Goal: Task Accomplishment & Management: Check status

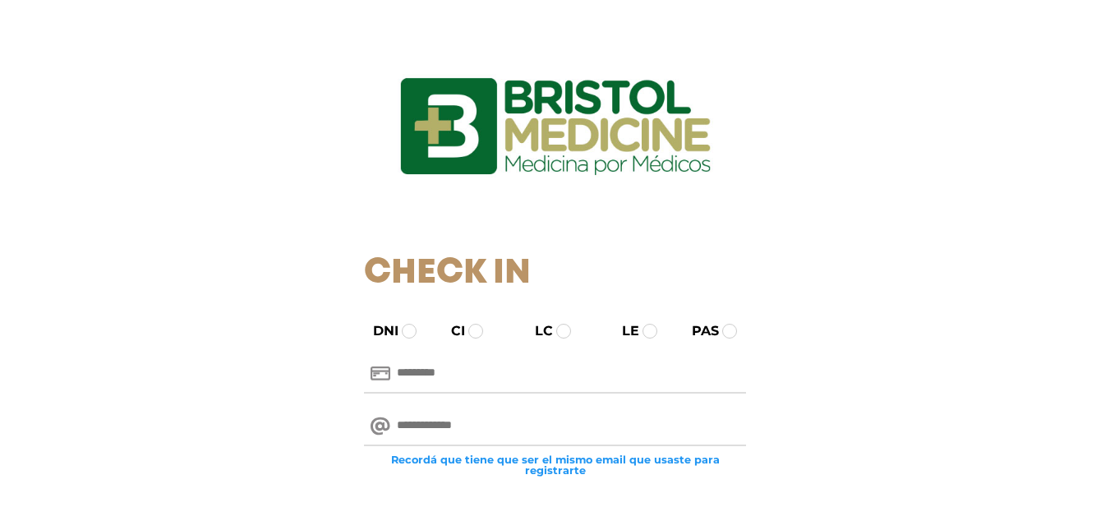
scroll to position [164, 0]
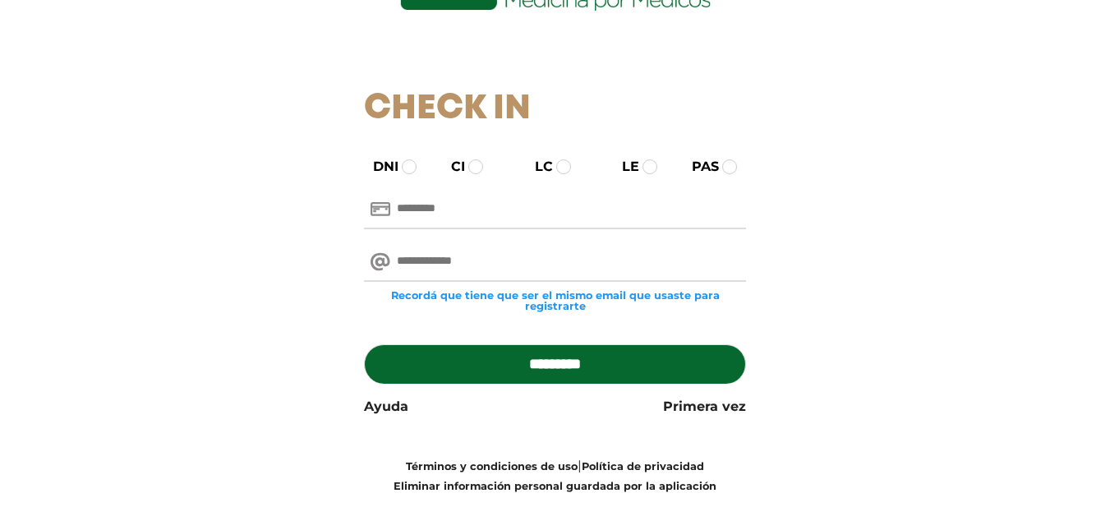
click at [454, 211] on input "text" at bounding box center [555, 209] width 382 height 39
type input "********"
click at [460, 256] on input "email" at bounding box center [555, 261] width 382 height 39
type input "**********"
drag, startPoint x: 492, startPoint y: 352, endPoint x: 559, endPoint y: 352, distance: 66.5
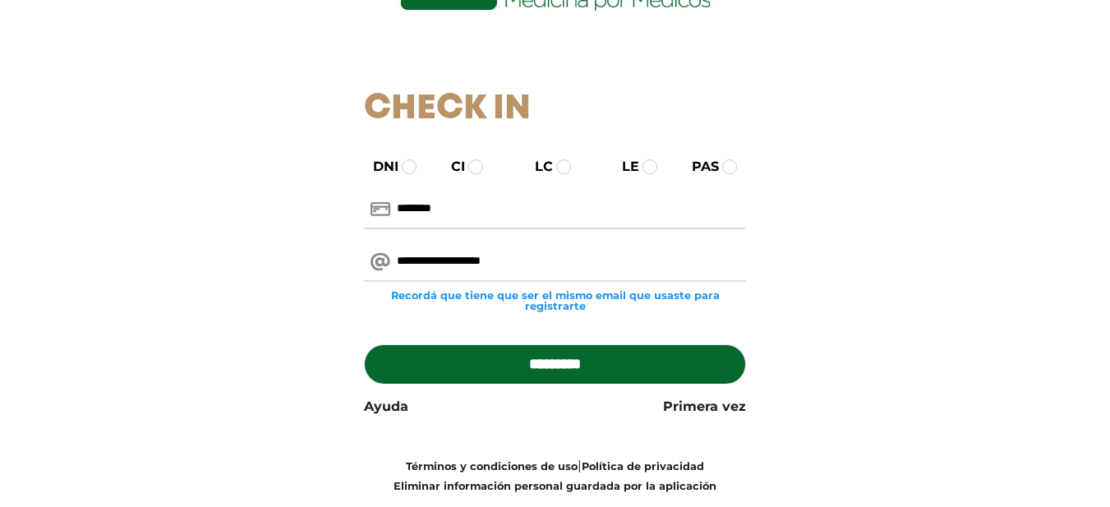
click at [493, 352] on input "*********" at bounding box center [555, 363] width 382 height 39
type input "**********"
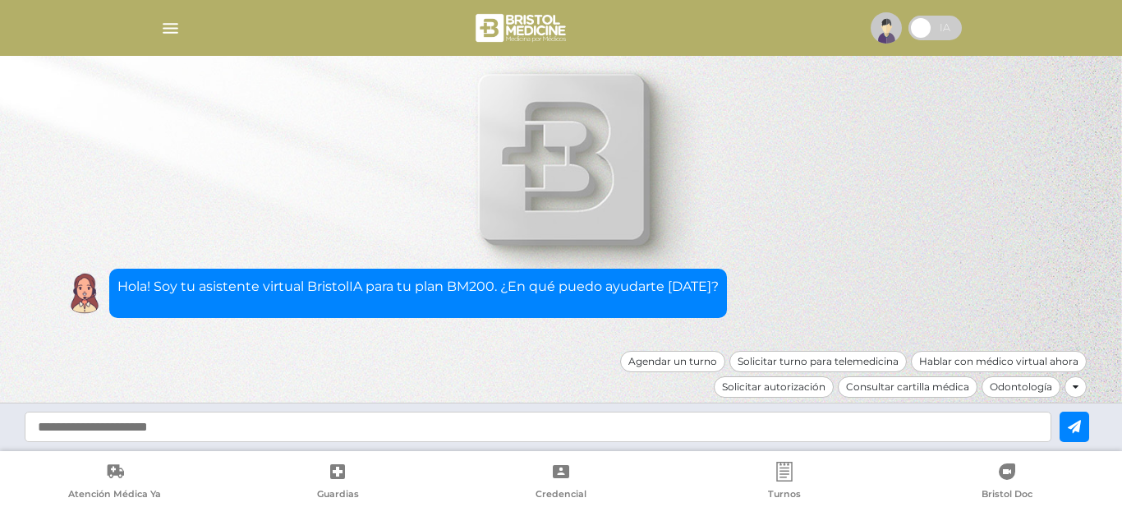
click at [165, 28] on img "button" at bounding box center [170, 28] width 21 height 21
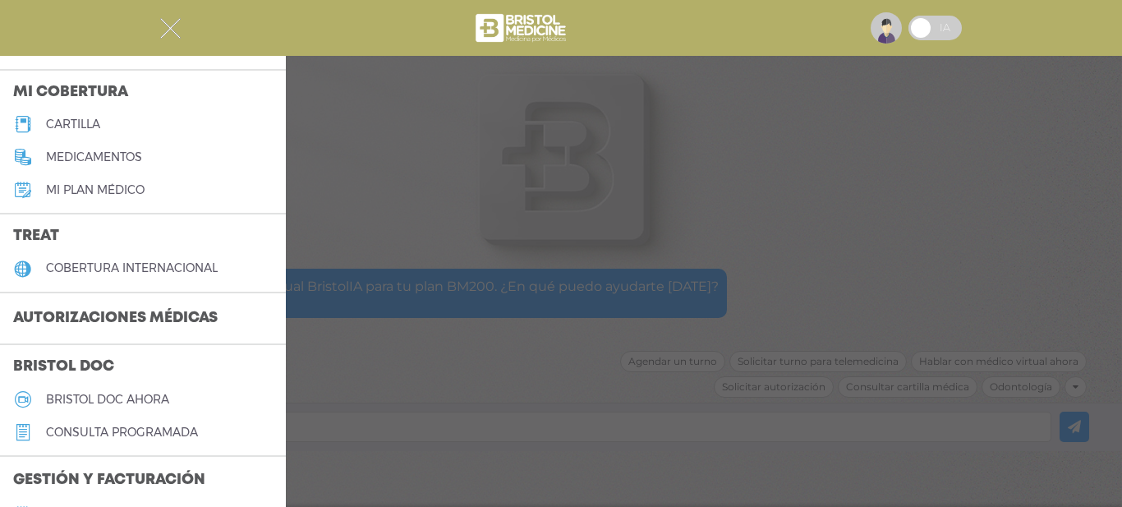
scroll to position [246, 0]
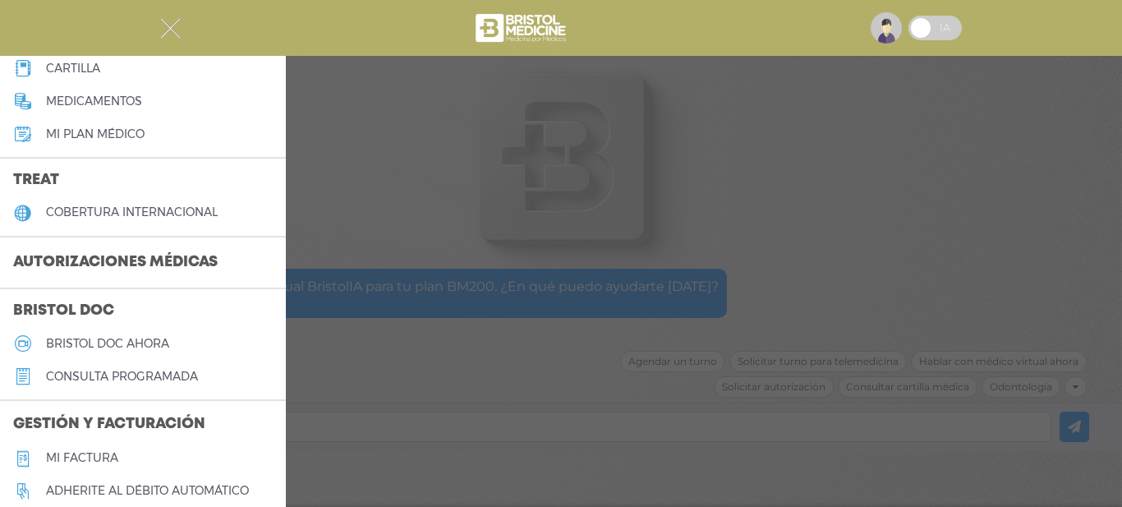
click at [137, 262] on h3 "Autorizaciones médicas" at bounding box center [115, 262] width 231 height 31
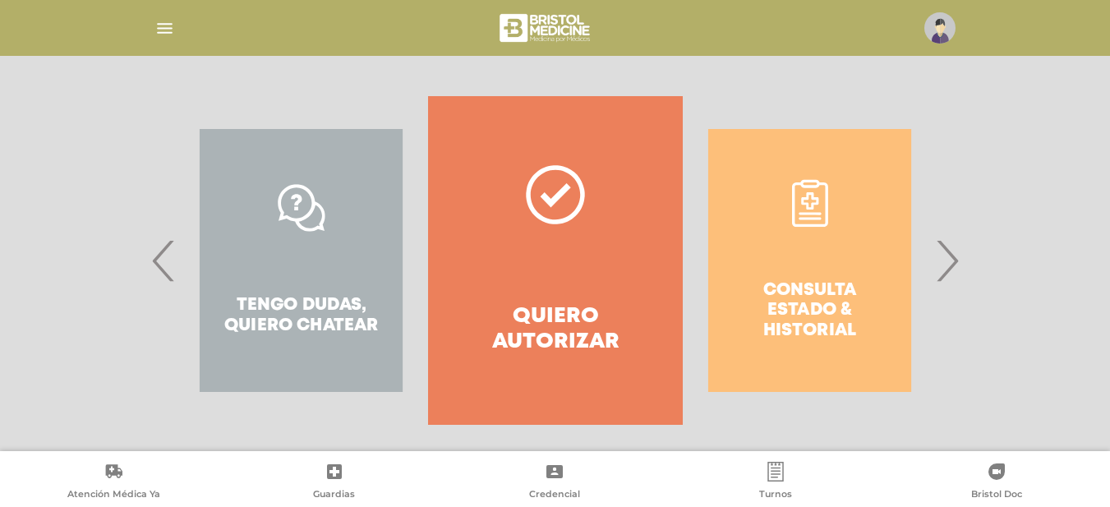
scroll to position [318, 0]
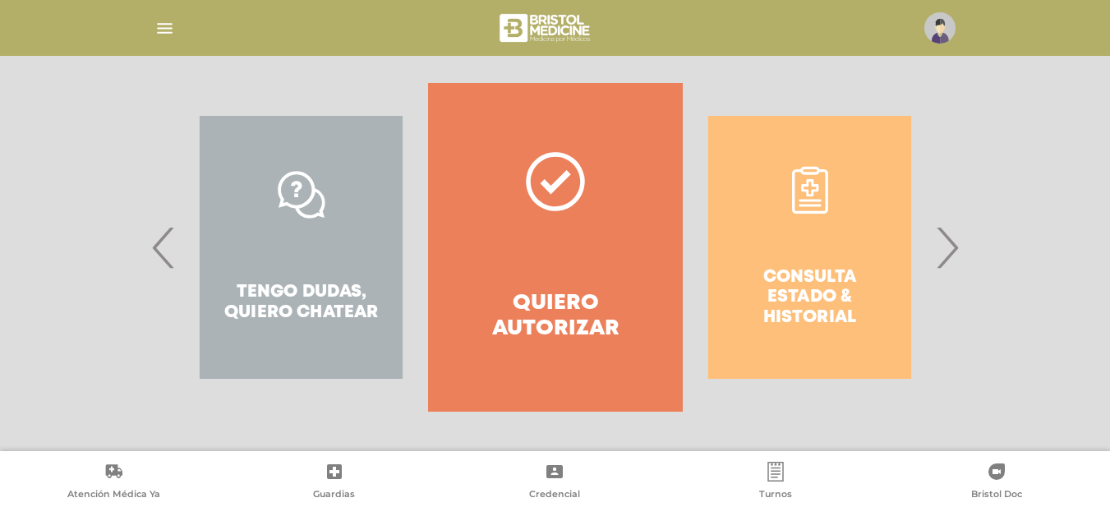
click at [953, 244] on span "›" at bounding box center [947, 247] width 32 height 89
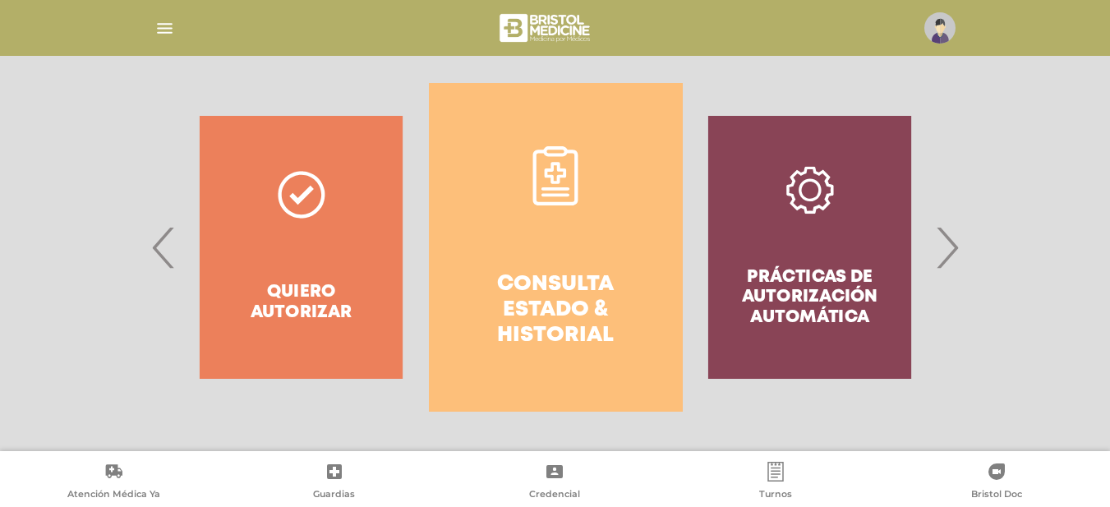
click at [525, 292] on h4 "Consulta estado & historial" at bounding box center [555, 310] width 195 height 77
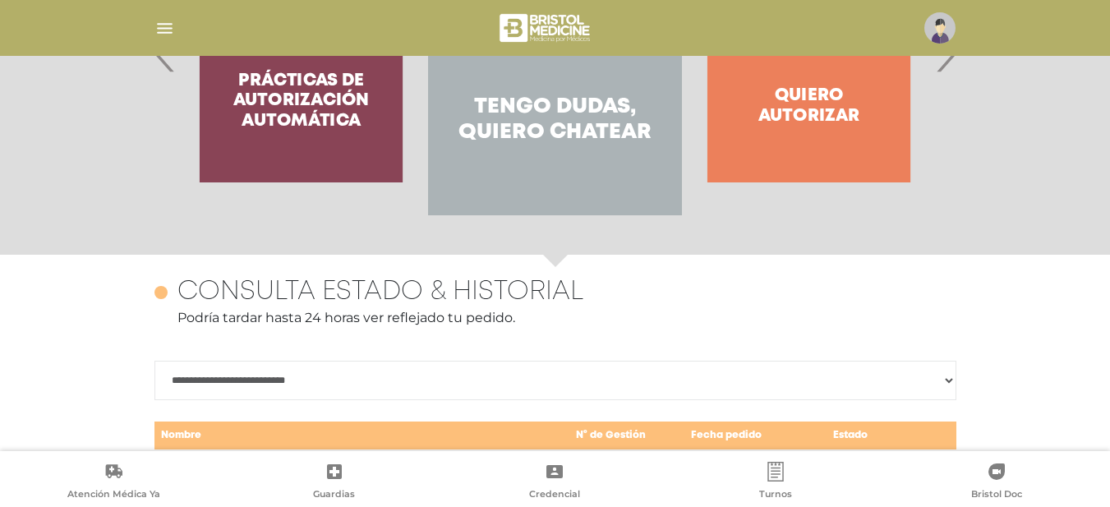
scroll to position [713, 0]
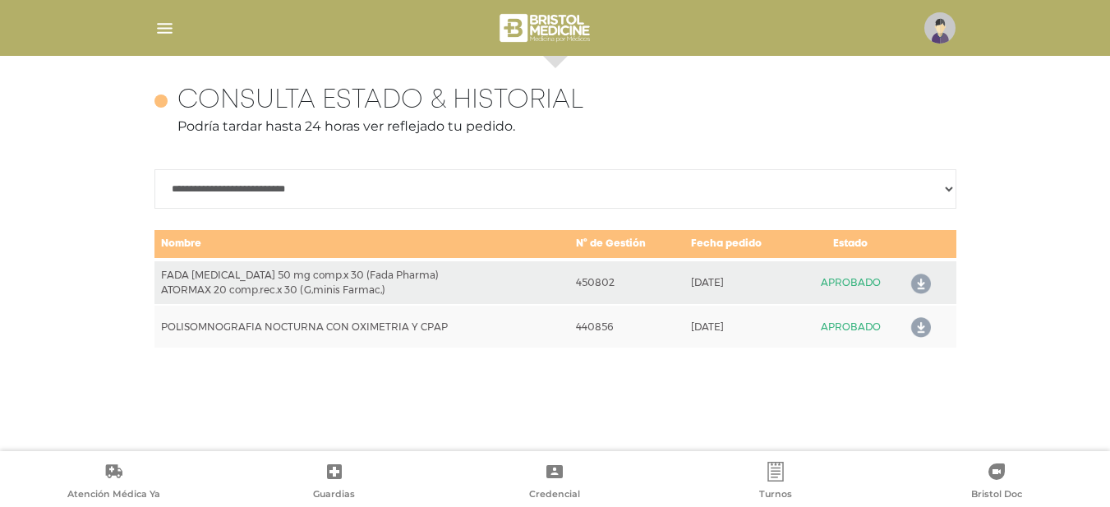
click at [923, 326] on icon at bounding box center [918, 328] width 26 height 26
click at [944, 187] on select "**********" at bounding box center [555, 188] width 802 height 39
select select "**********"
click at [154, 169] on select "**********" at bounding box center [555, 188] width 802 height 39
click at [163, 29] on img "button" at bounding box center [164, 28] width 21 height 21
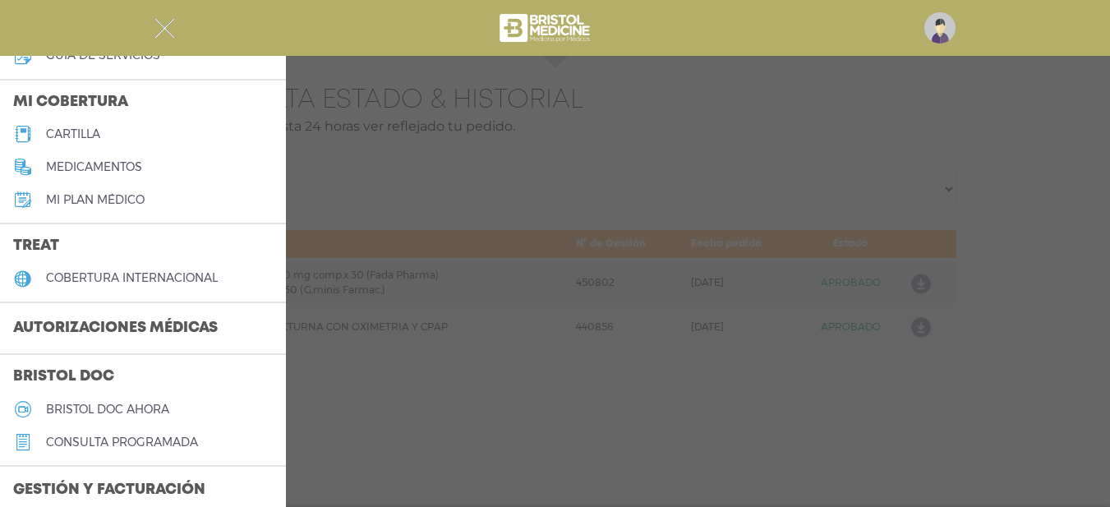
scroll to position [246, 0]
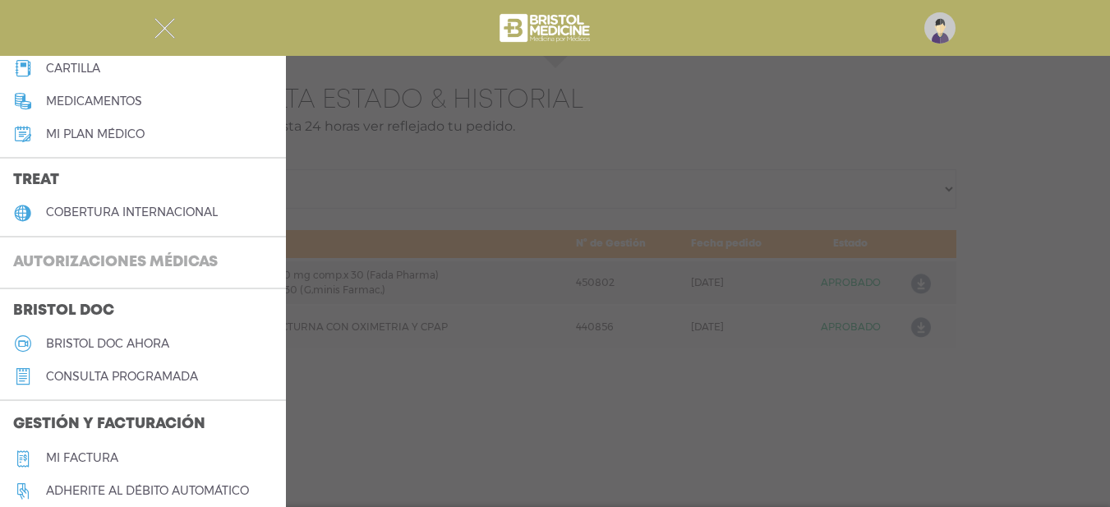
click at [161, 269] on h3 "Autorizaciones médicas" at bounding box center [115, 262] width 231 height 31
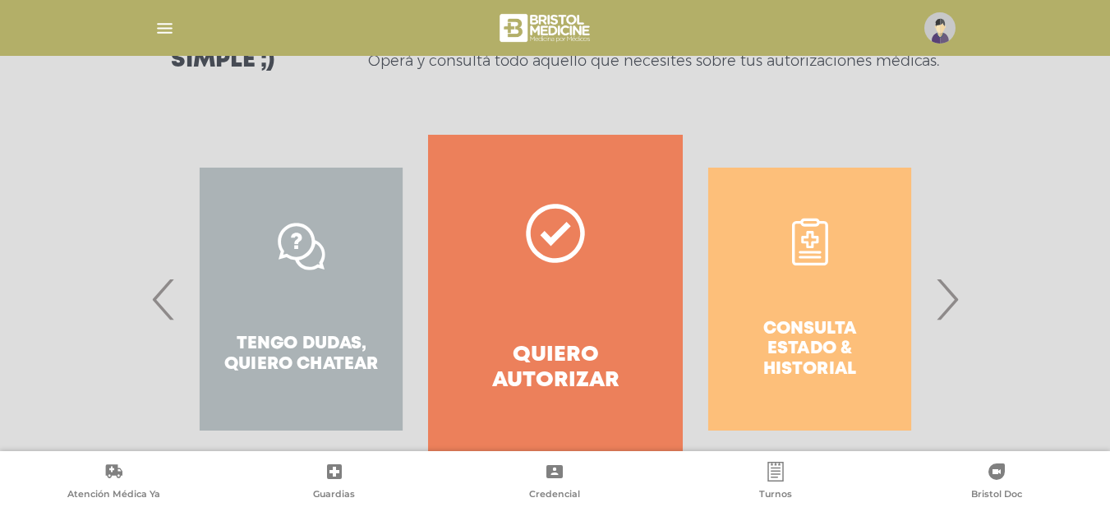
scroll to position [318, 0]
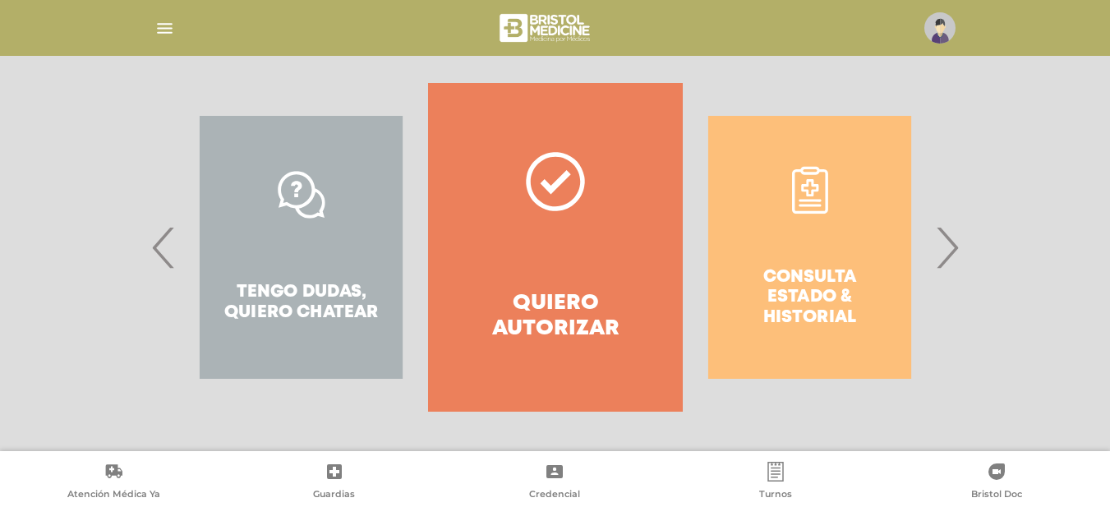
click at [800, 301] on div "Consulta estado & historial" at bounding box center [810, 247] width 254 height 329
click at [940, 248] on span "›" at bounding box center [947, 247] width 32 height 89
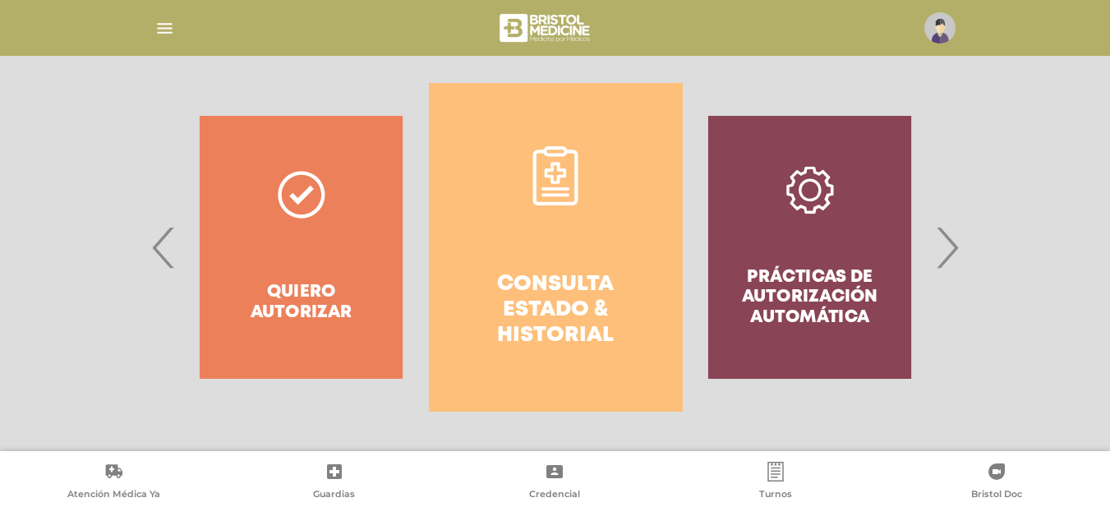
click at [950, 250] on span "›" at bounding box center [947, 247] width 32 height 89
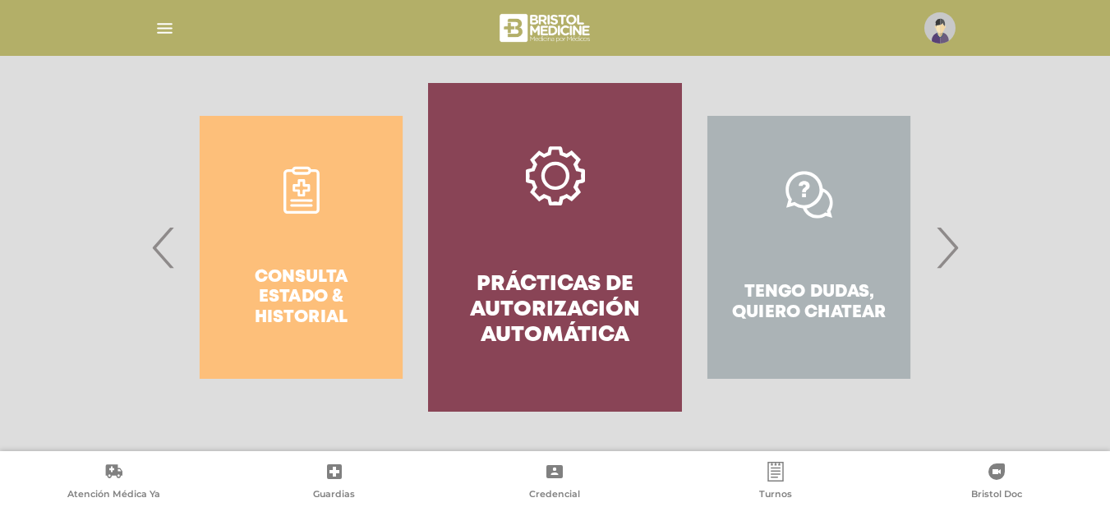
click at [532, 280] on h4 "Prácticas de autorización automática" at bounding box center [555, 310] width 195 height 77
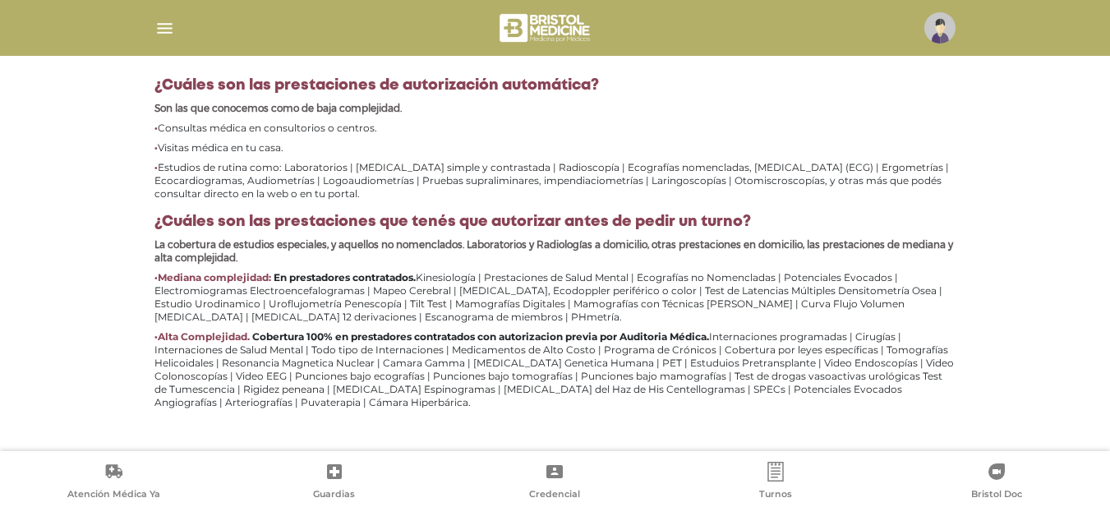
scroll to position [773, 0]
click at [159, 27] on img "button" at bounding box center [164, 28] width 21 height 21
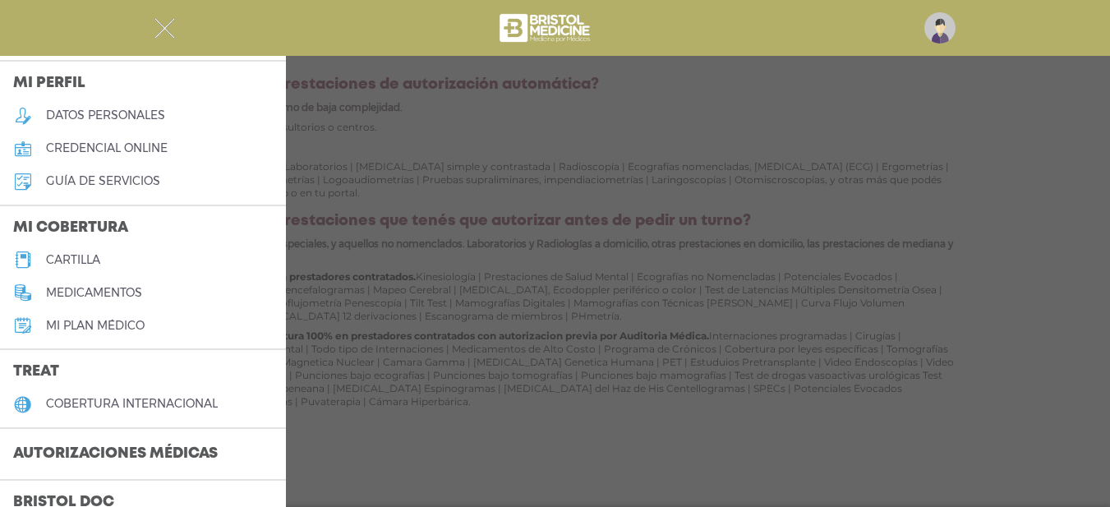
scroll to position [246, 0]
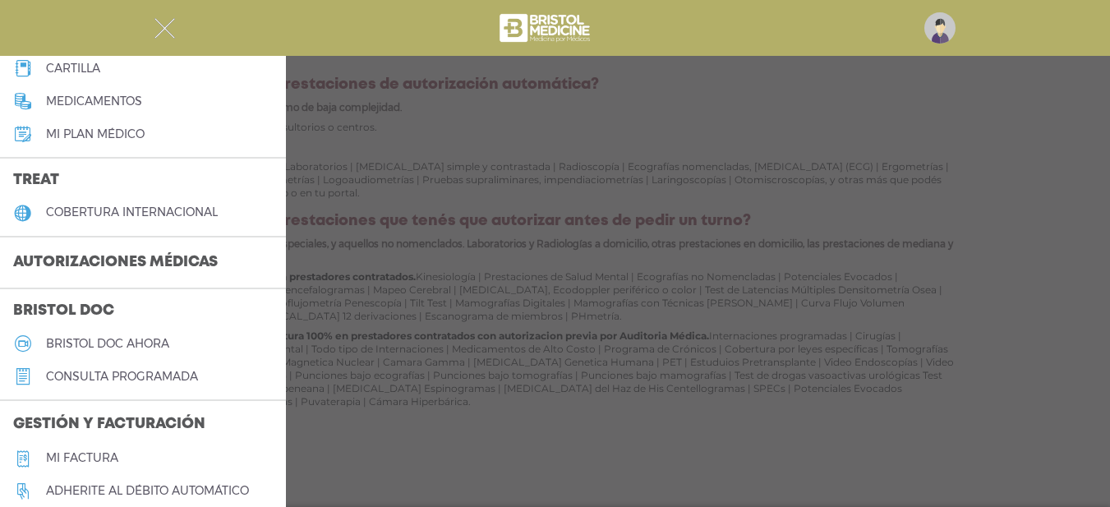
click at [157, 258] on h3 "Autorizaciones médicas" at bounding box center [115, 262] width 231 height 31
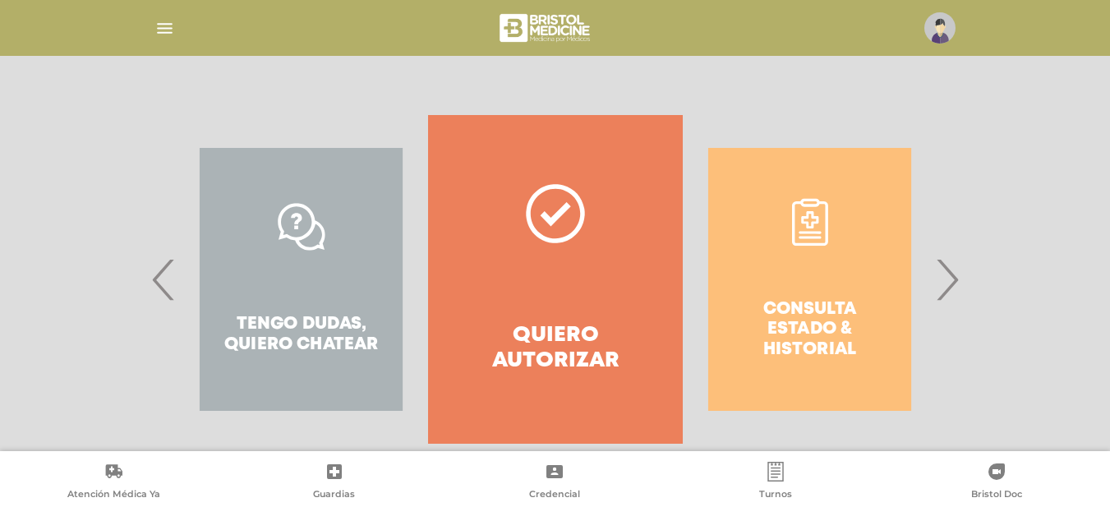
scroll to position [318, 0]
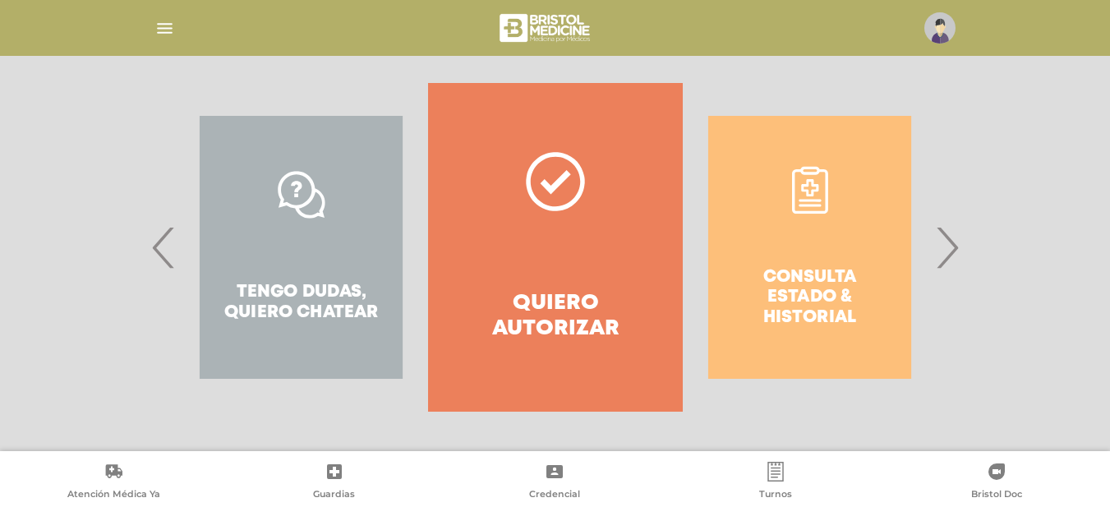
click at [946, 256] on span "›" at bounding box center [947, 247] width 32 height 89
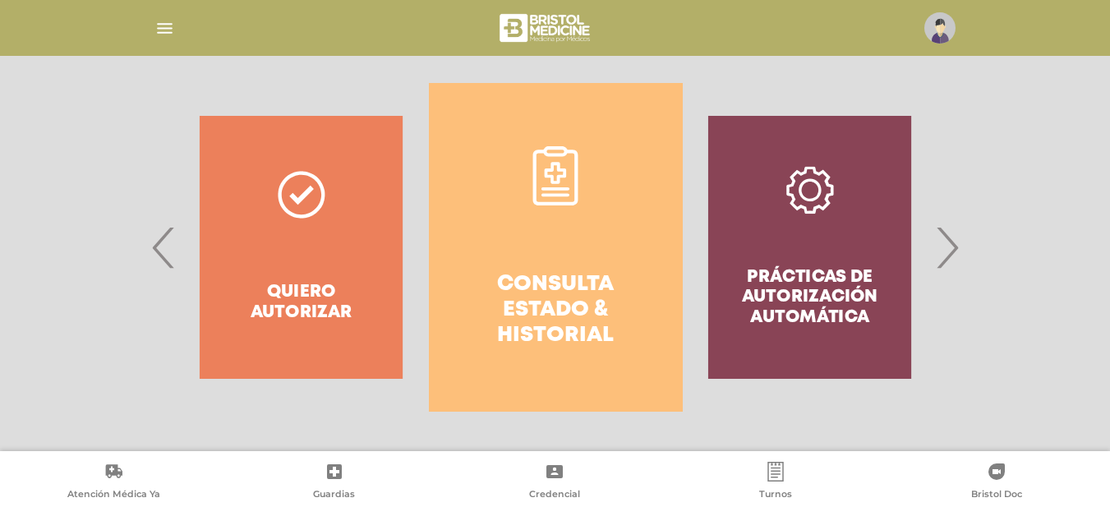
click at [564, 272] on h4 "Consulta estado & historial" at bounding box center [555, 310] width 195 height 77
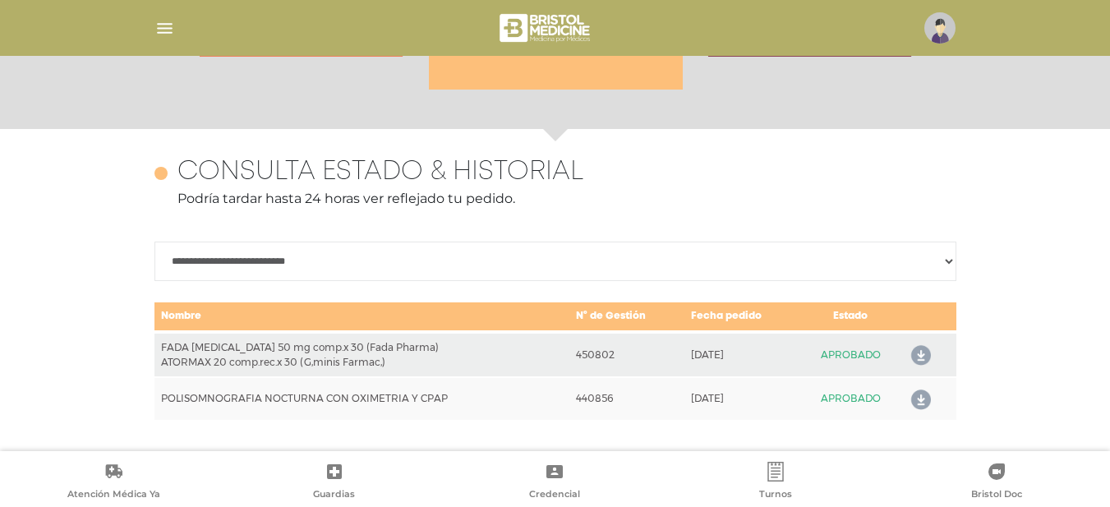
scroll to position [713, 0]
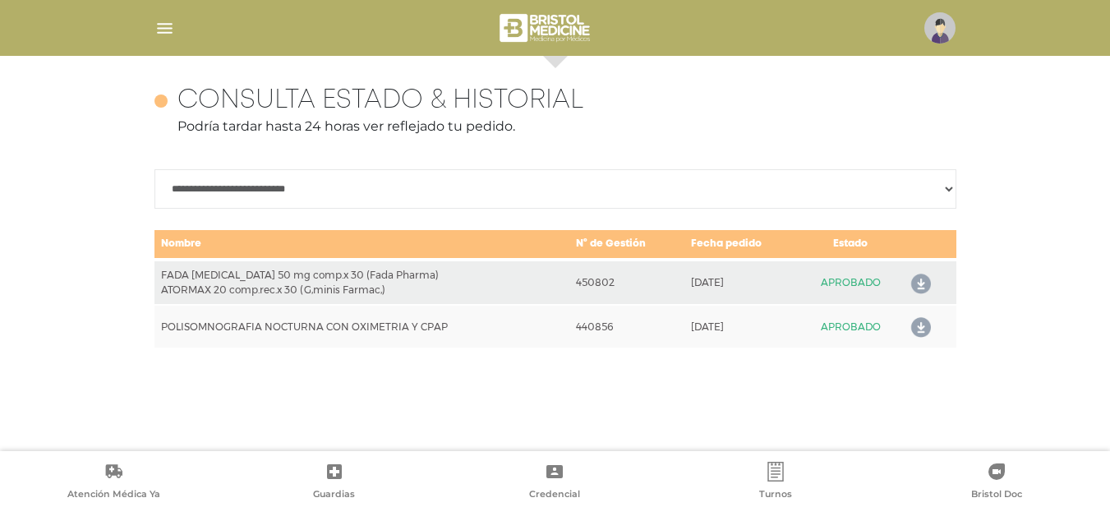
click at [949, 186] on select "**********" at bounding box center [555, 188] width 802 height 39
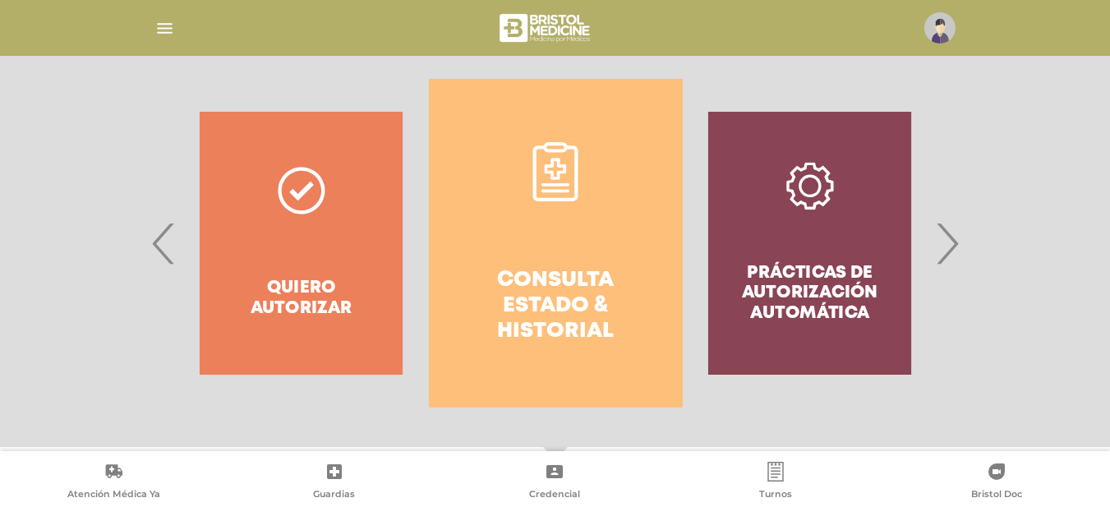
scroll to position [302, 0]
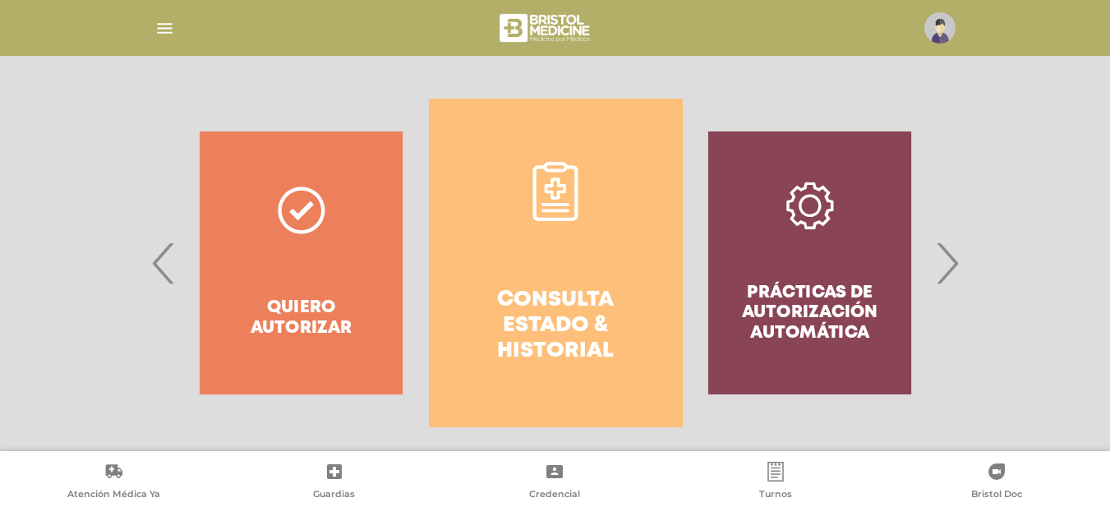
click at [947, 255] on span "›" at bounding box center [947, 263] width 32 height 89
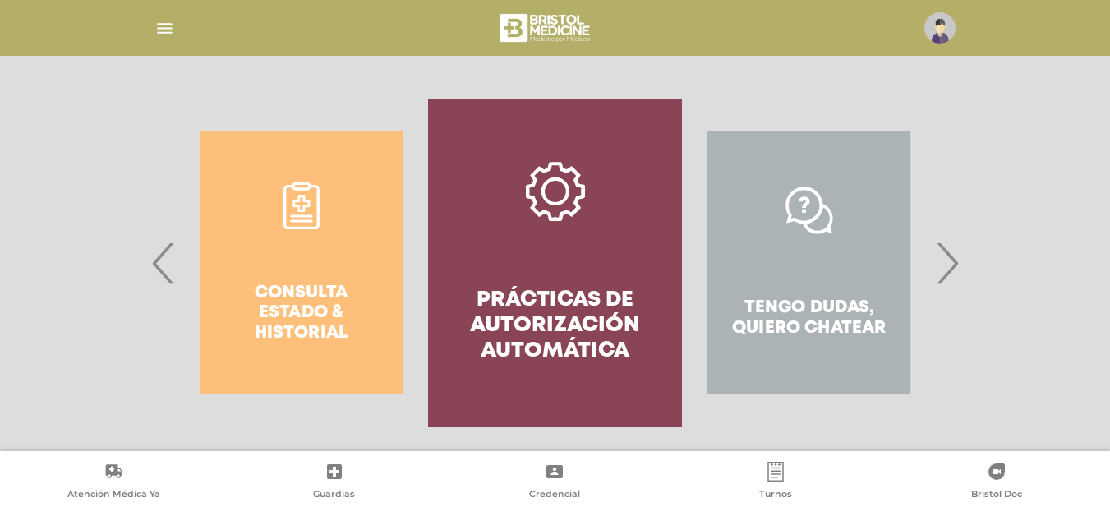
click at [947, 254] on span "›" at bounding box center [947, 263] width 32 height 89
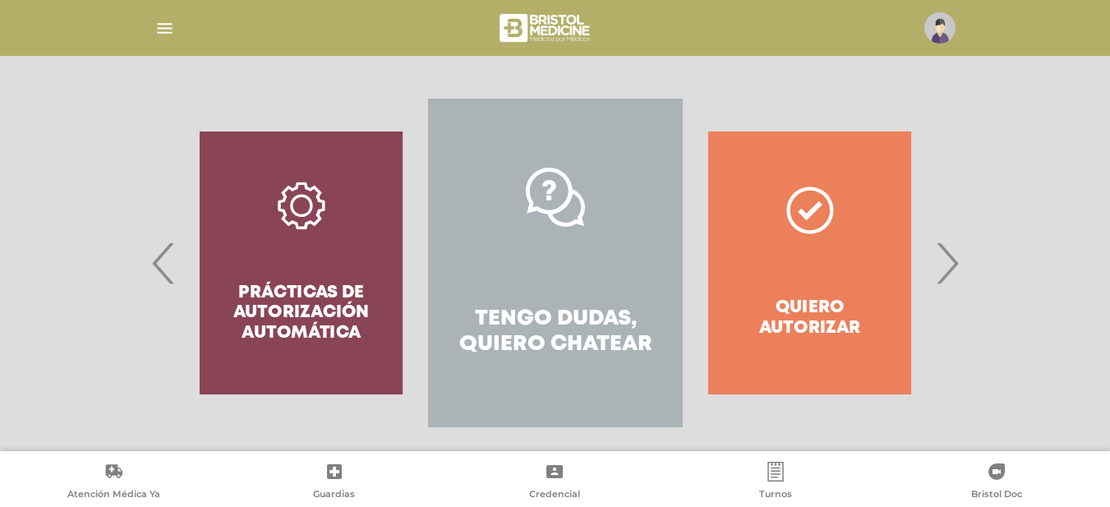
click at [947, 252] on span "›" at bounding box center [947, 263] width 32 height 89
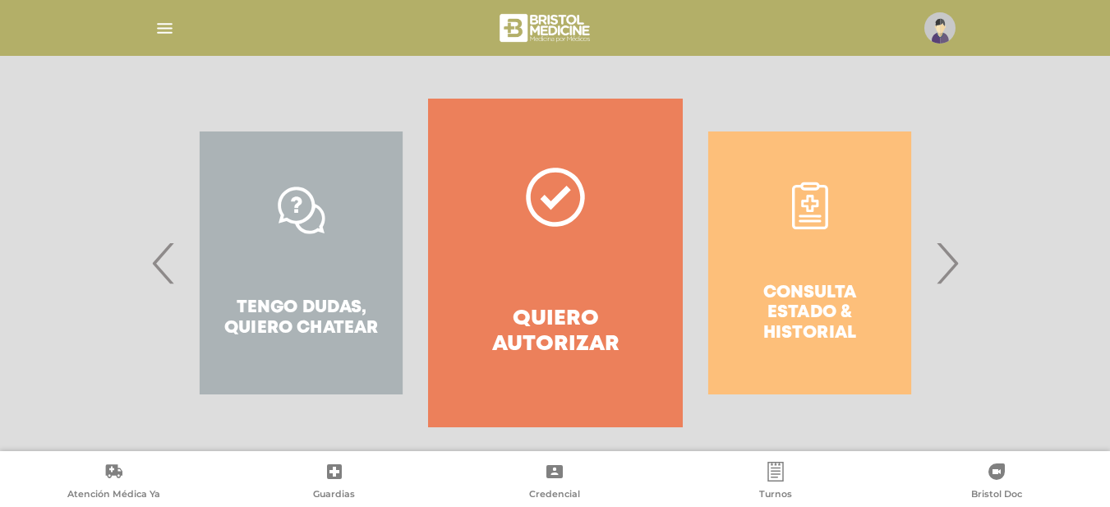
click at [570, 272] on link "Quiero autorizar" at bounding box center [555, 263] width 254 height 329
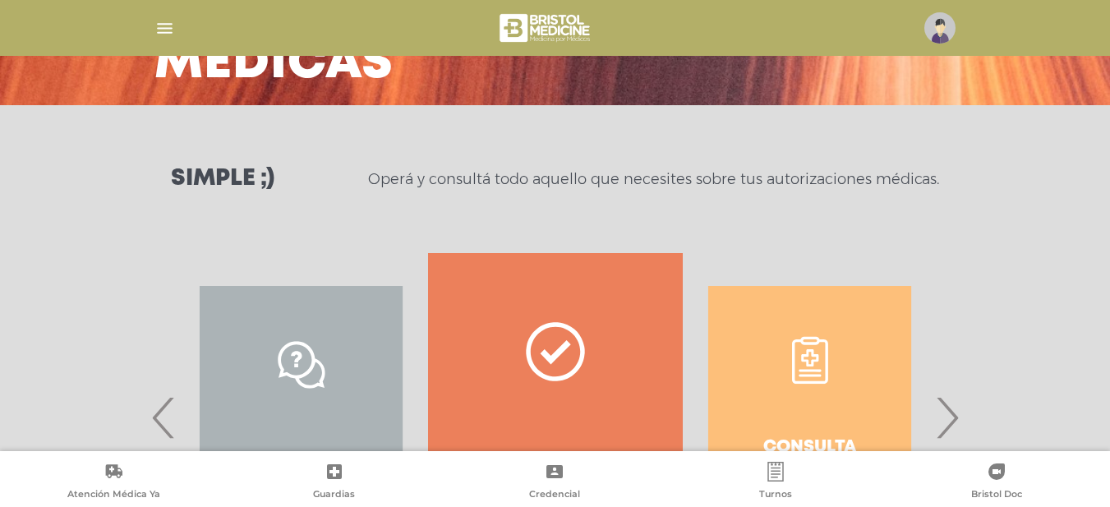
scroll to position [0, 0]
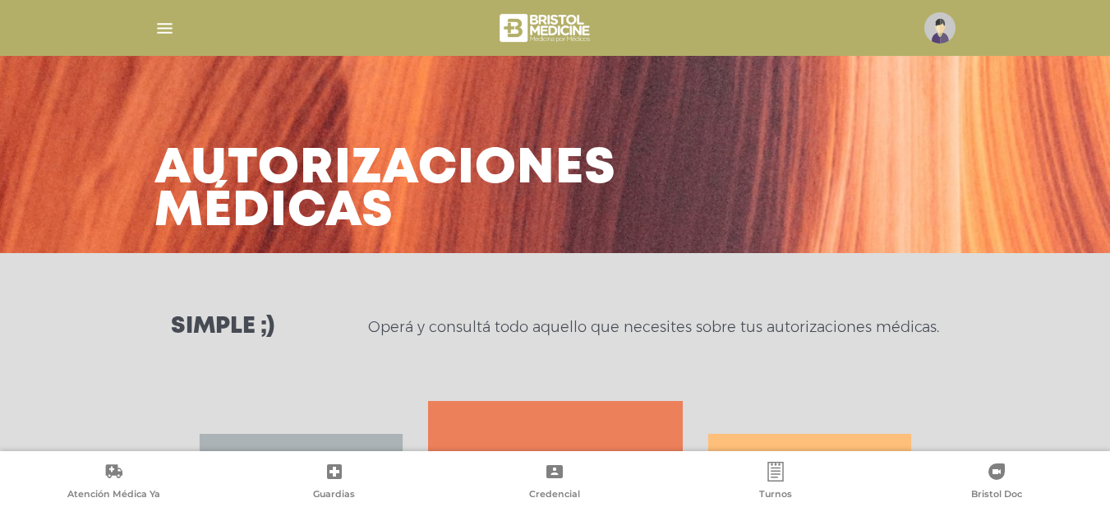
click at [165, 26] on img "button" at bounding box center [164, 28] width 21 height 21
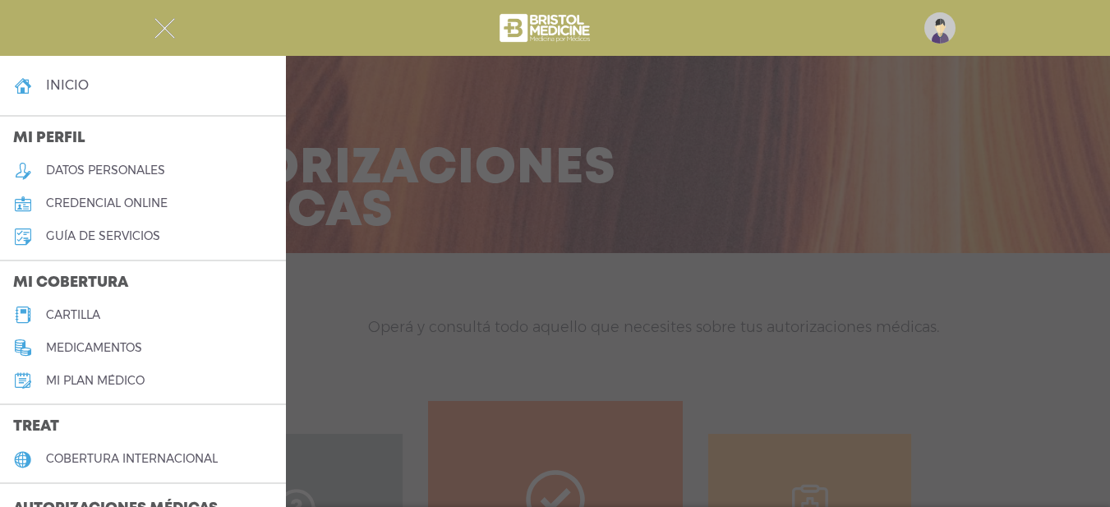
click at [110, 161] on link "datos personales" at bounding box center [143, 170] width 286 height 33
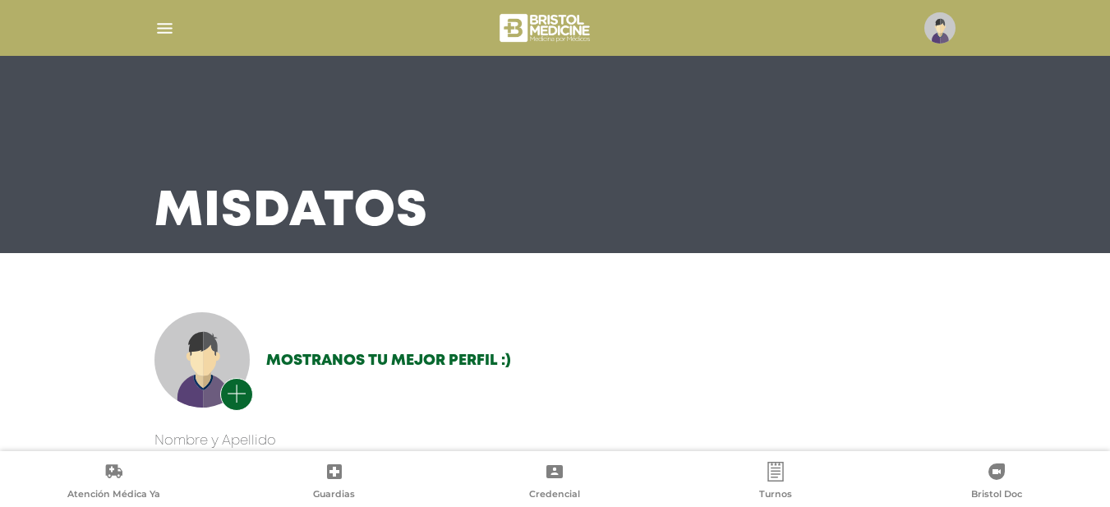
click at [159, 24] on img "button" at bounding box center [164, 28] width 21 height 21
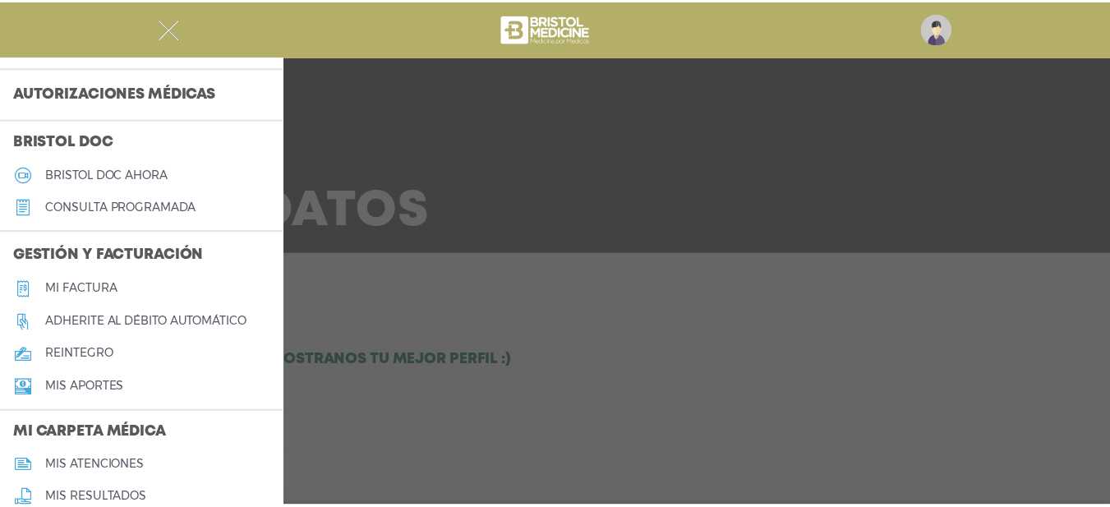
scroll to position [493, 0]
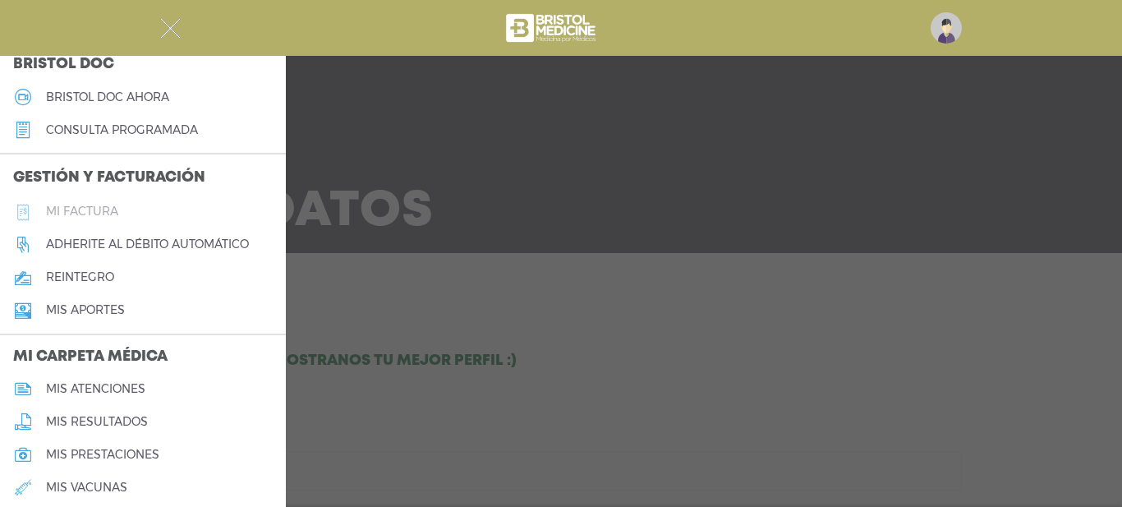
click at [117, 203] on link "Mi factura" at bounding box center [143, 212] width 286 height 33
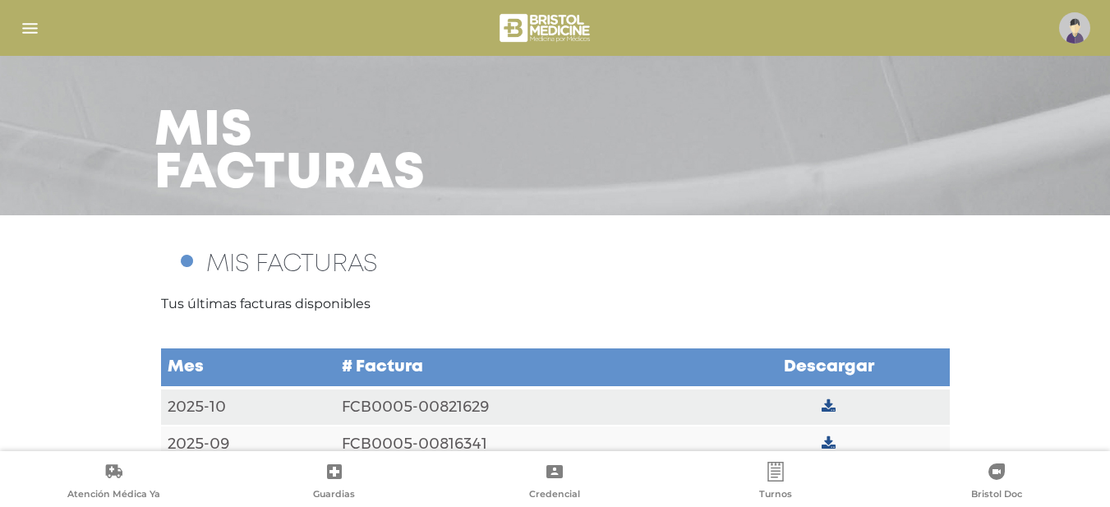
scroll to position [70, 0]
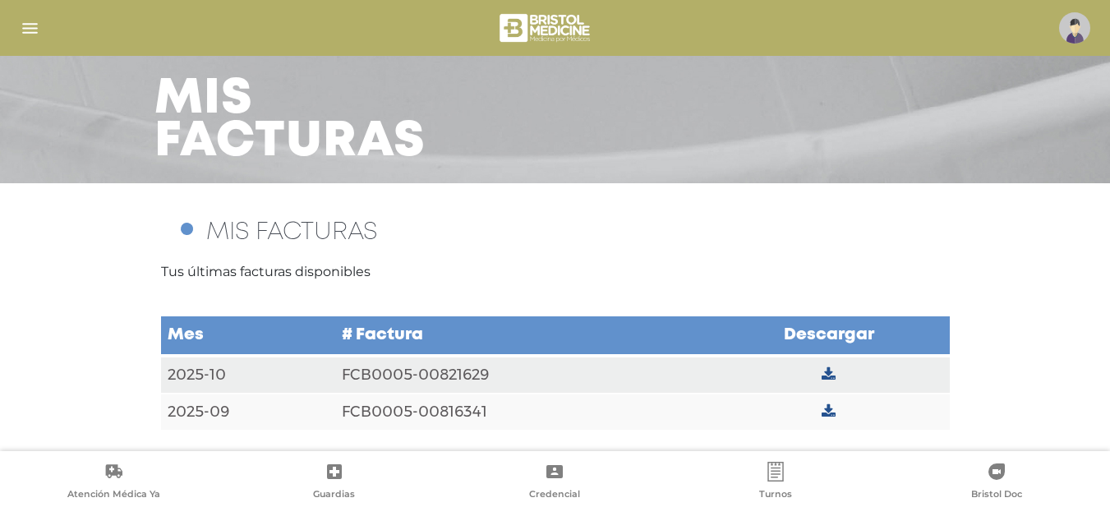
click at [829, 365] on td at bounding box center [829, 375] width 242 height 38
click at [831, 370] on icon at bounding box center [829, 374] width 14 height 15
